Goal: Book appointment/travel/reservation

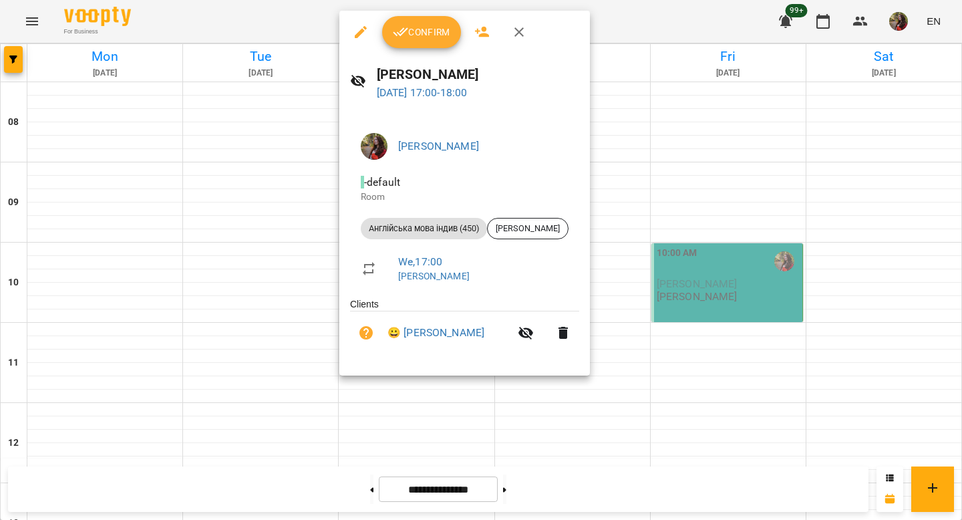
click at [424, 41] on button "Confirm" at bounding box center [421, 32] width 79 height 32
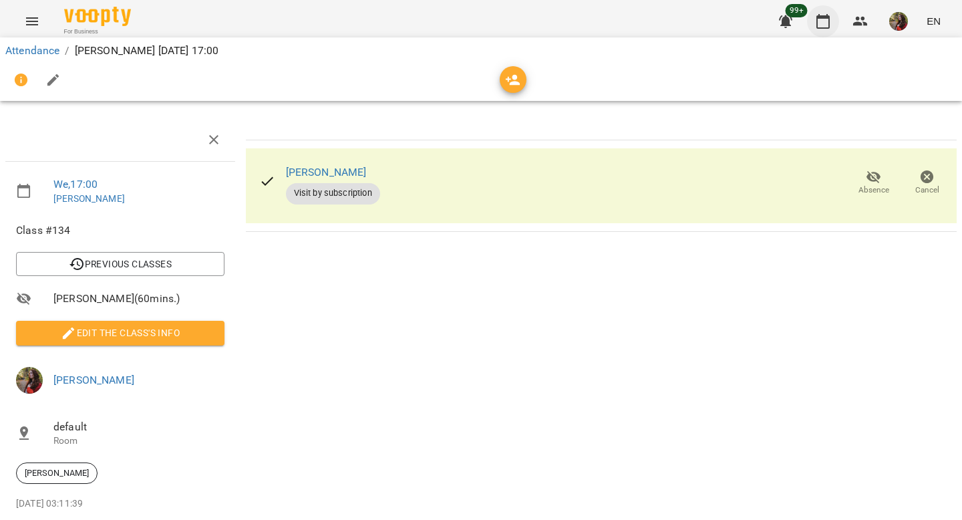
click at [831, 22] on icon "button" at bounding box center [823, 21] width 16 height 16
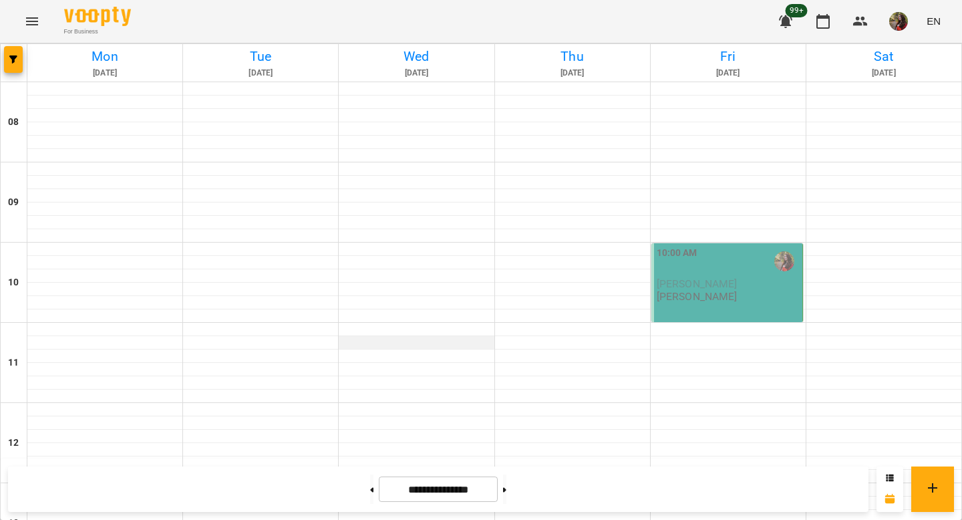
scroll to position [626, 0]
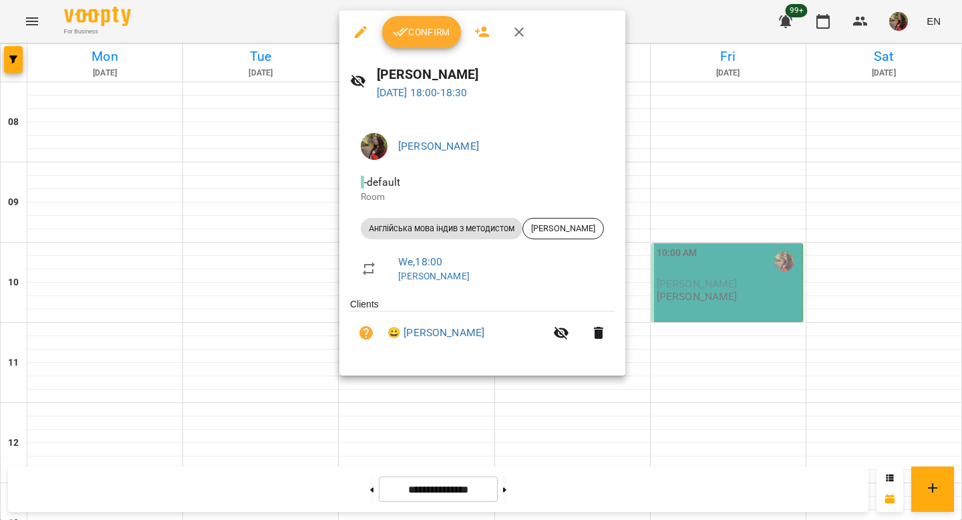
click at [432, 32] on span "Confirm" at bounding box center [421, 32] width 57 height 16
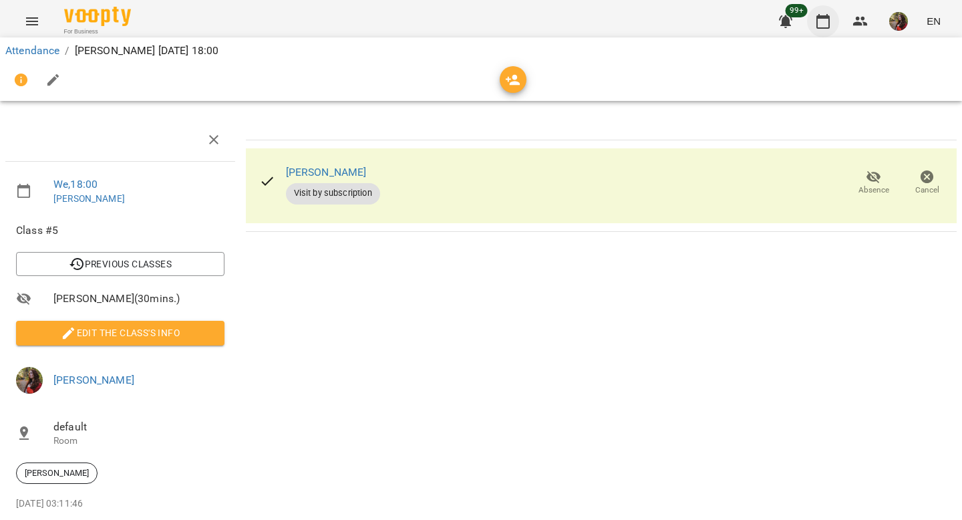
click at [817, 21] on icon "button" at bounding box center [823, 21] width 16 height 16
